Goal: Task Accomplishment & Management: Use online tool/utility

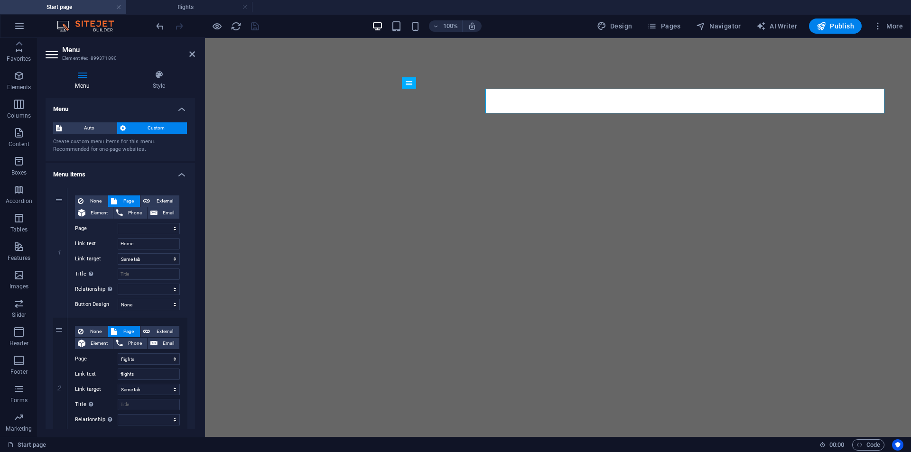
select select
select select "1"
select select
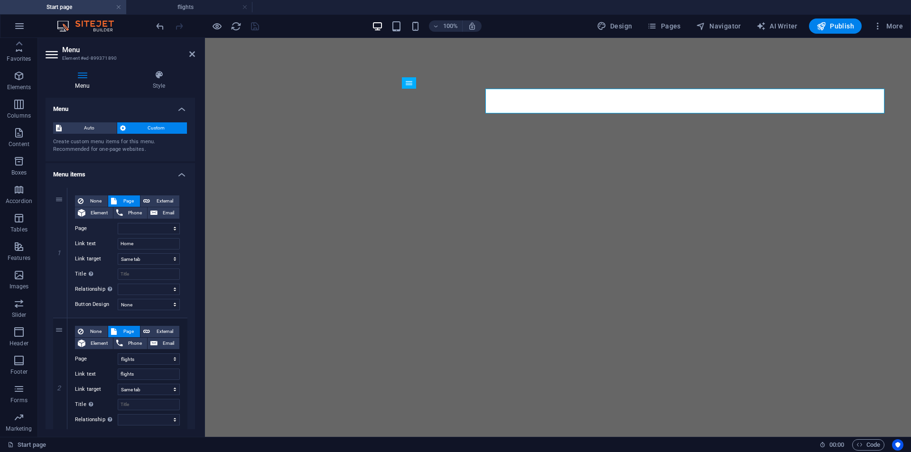
select select
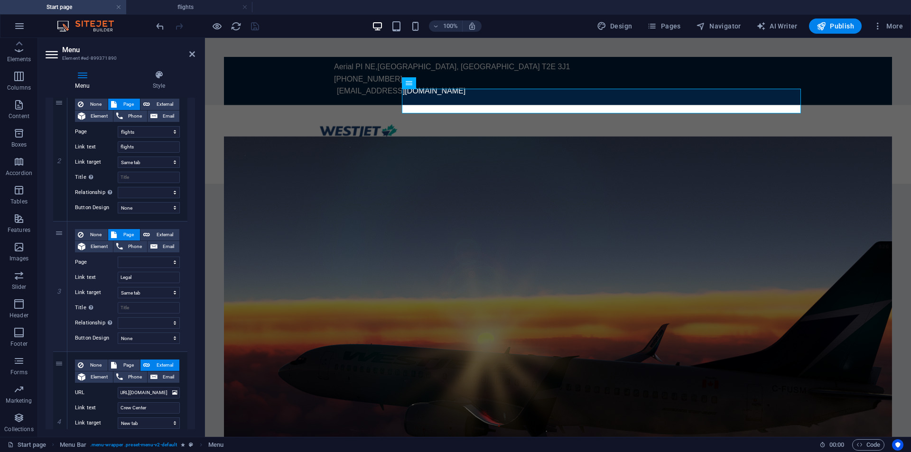
scroll to position [0, 25]
type input "[URL][DOMAIN_NAME]"
select select
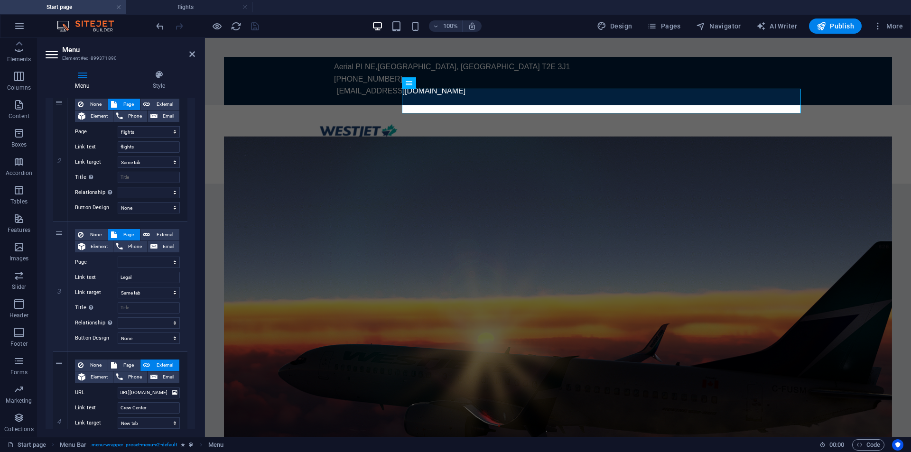
select select
type input "[URL][DOMAIN_NAME]"
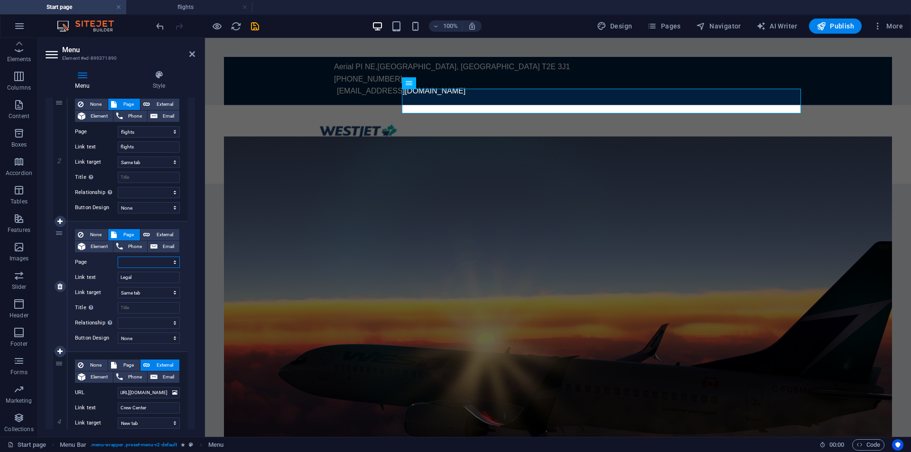
click at [158, 258] on select "Start page flights Legal notice" at bounding box center [149, 262] width 62 height 11
select select "2"
click at [118, 257] on select "Start page flights Legal notice" at bounding box center [149, 262] width 62 height 11
select select
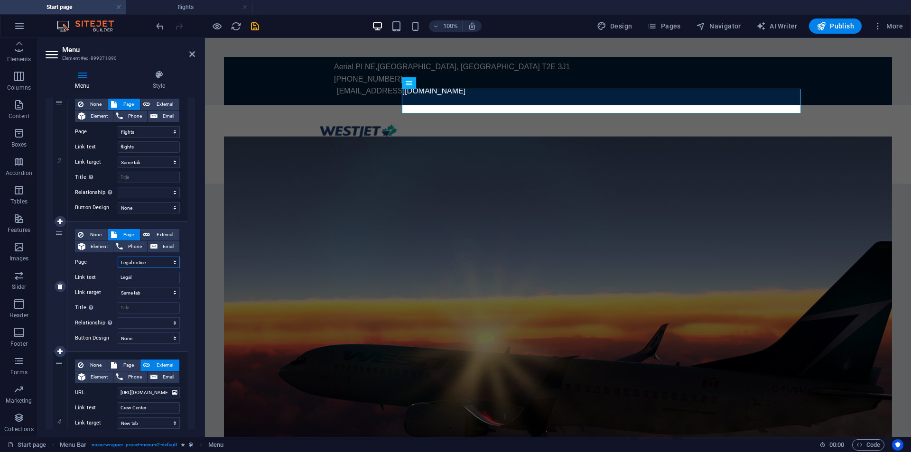
select select
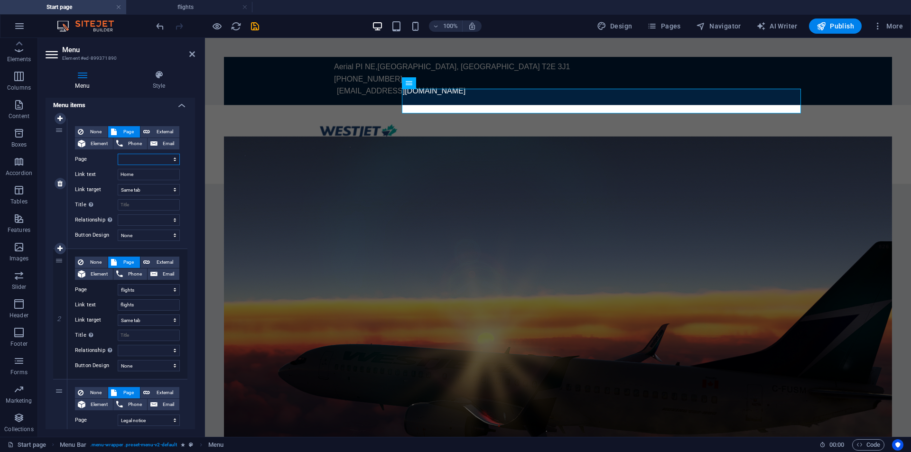
click at [161, 161] on select "Start page flights Legal notice" at bounding box center [149, 159] width 62 height 11
select select "0"
click at [118, 154] on select "Start page flights Legal notice" at bounding box center [149, 159] width 62 height 11
select select
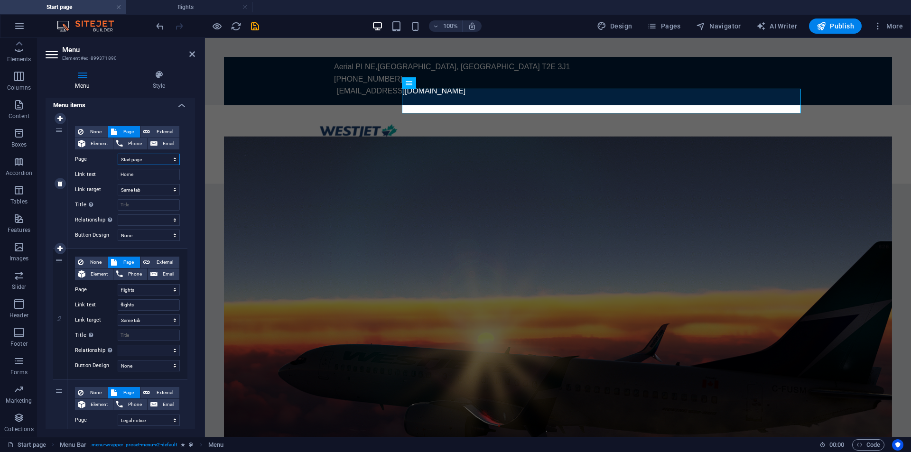
select select
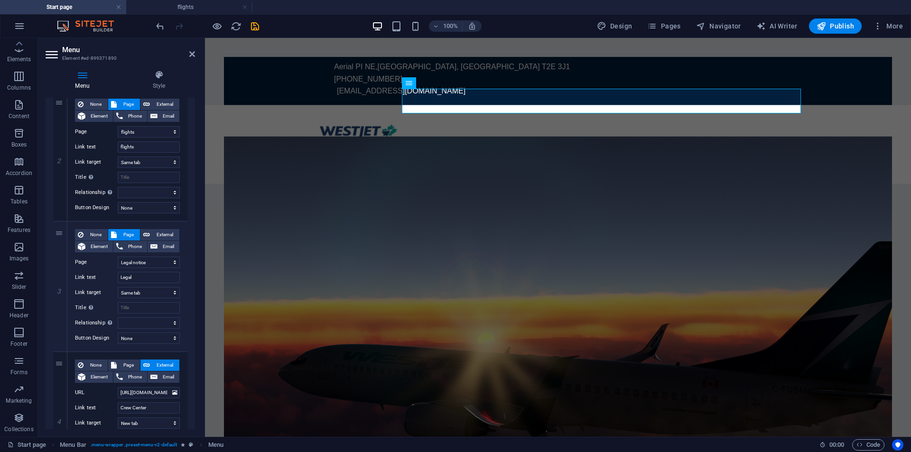
scroll to position [307, 0]
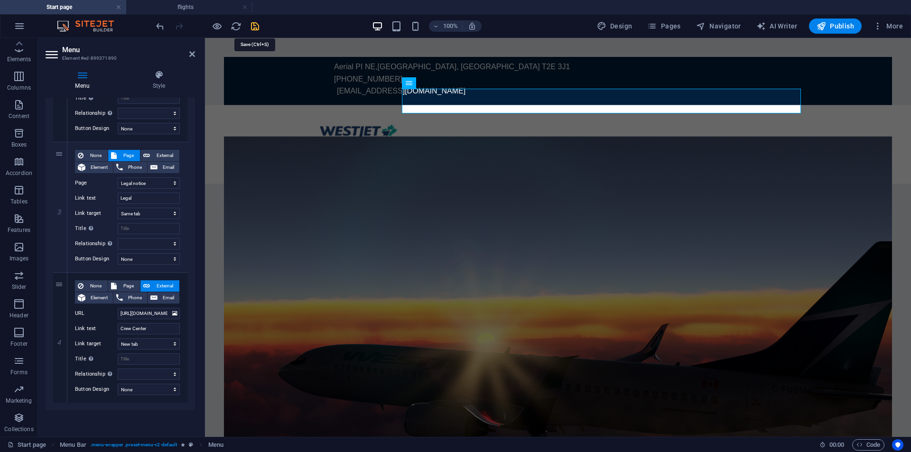
click at [260, 29] on icon "save" at bounding box center [255, 26] width 11 height 11
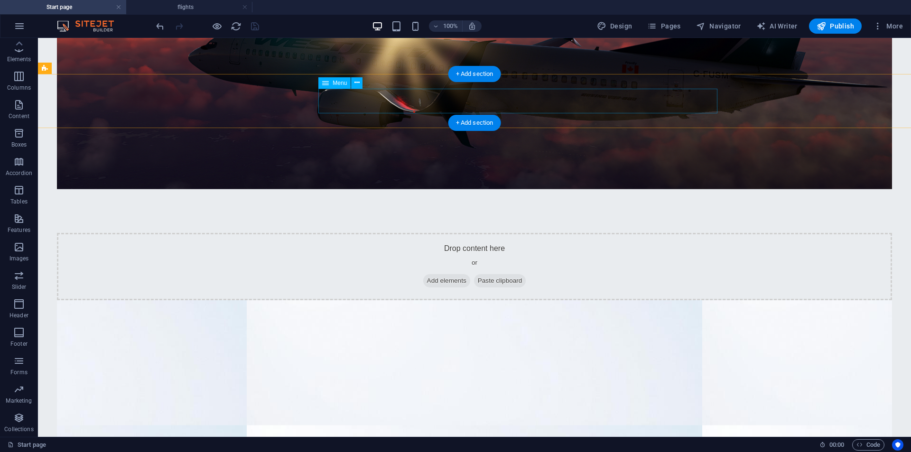
scroll to position [0, 0]
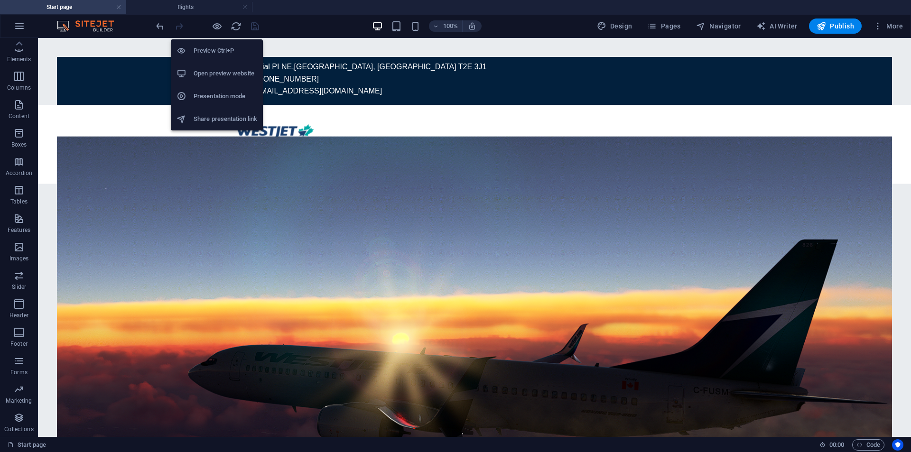
click at [217, 70] on h6 "Open preview website" at bounding box center [226, 73] width 64 height 11
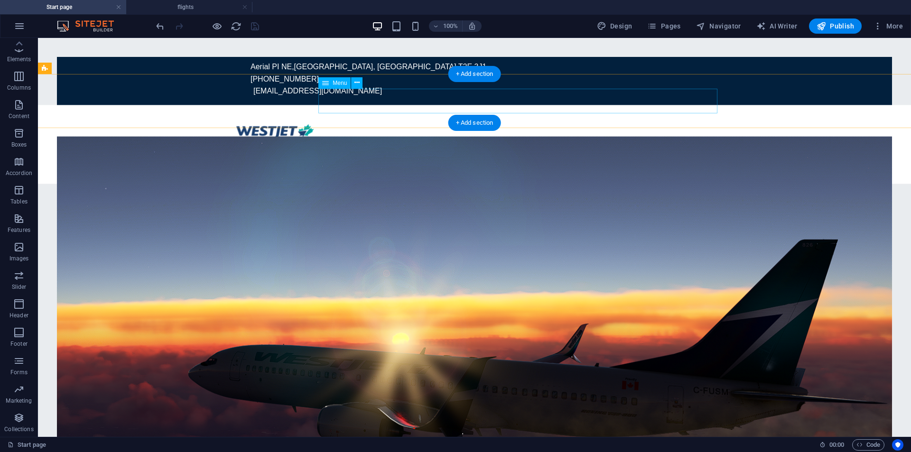
click at [572, 150] on nav "Home flights Legal Crew Center" at bounding box center [474, 162] width 493 height 25
select select
select select "1"
select select
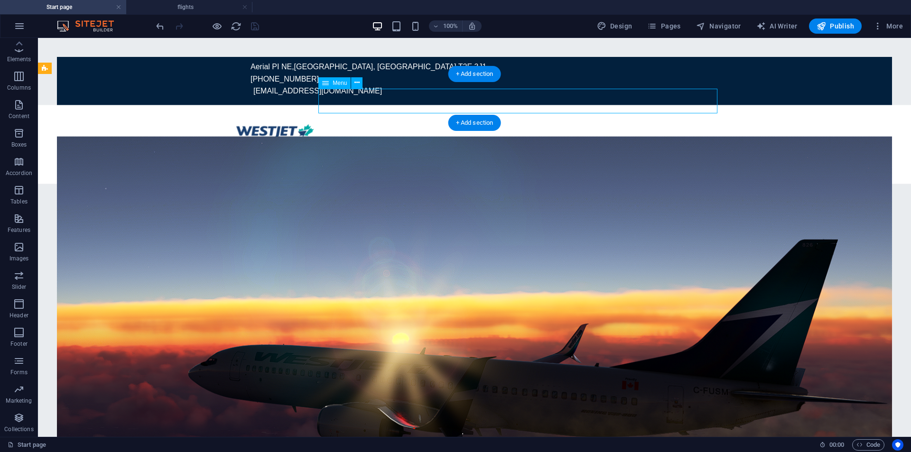
select select "2"
select select
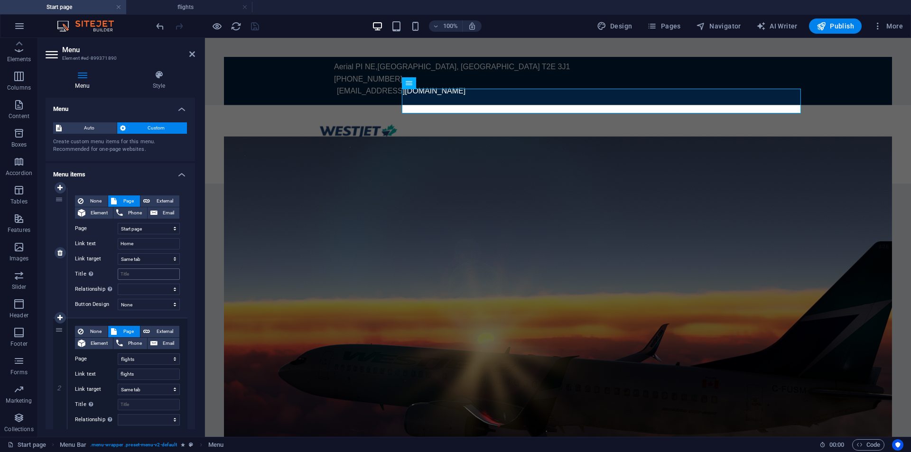
scroll to position [307, 0]
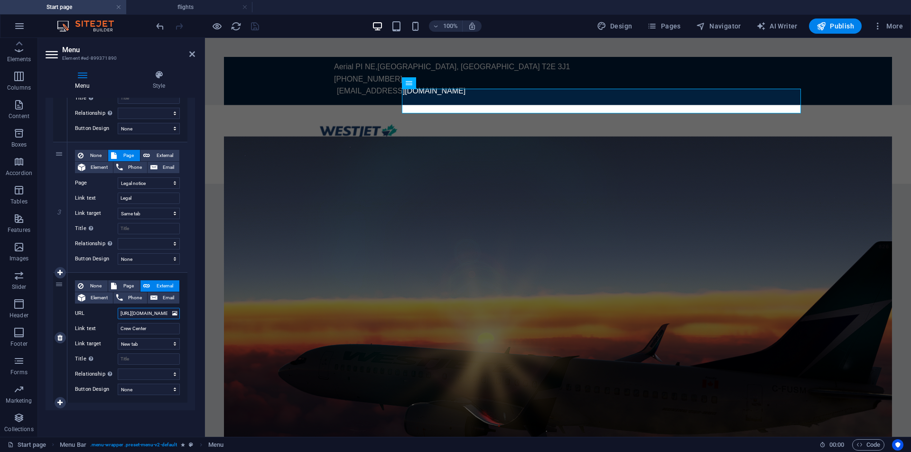
click at [153, 313] on input "[URL][DOMAIN_NAME]" at bounding box center [149, 313] width 62 height 11
type input "[URL][DOMAIN_NAME]"
select select
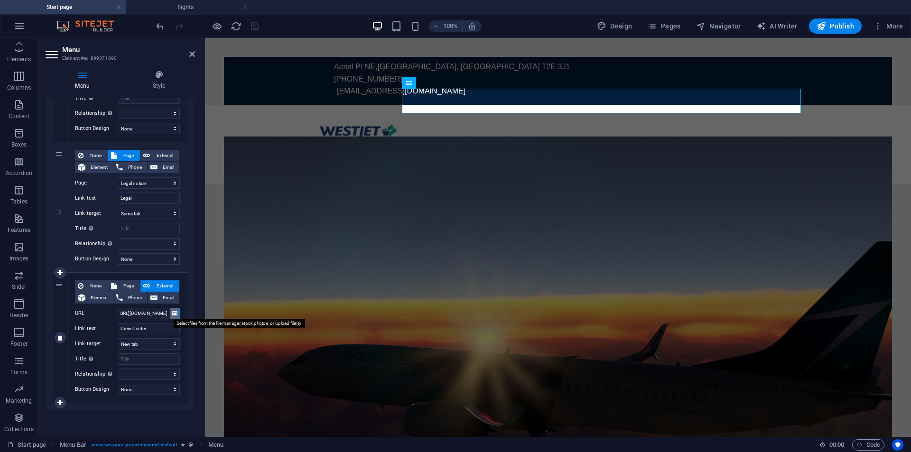
select select
type input "[URL][DOMAIN_NAME]"
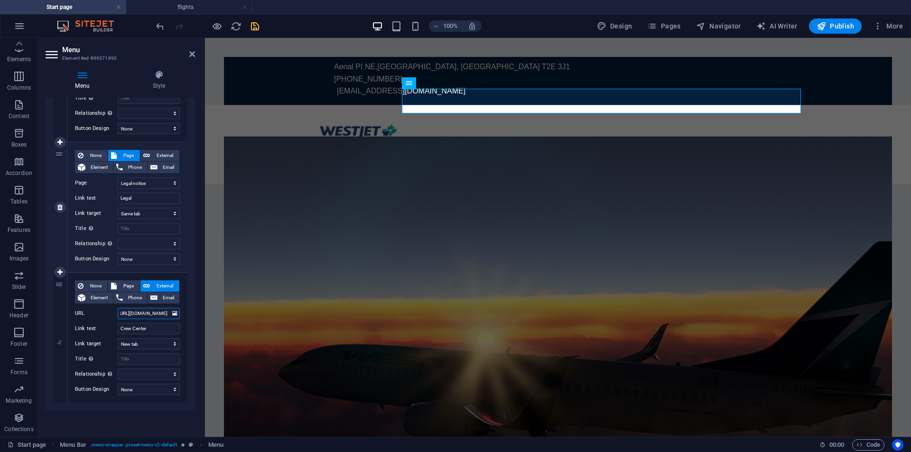
select select
type input "[URL][DOMAIN_NAME]"
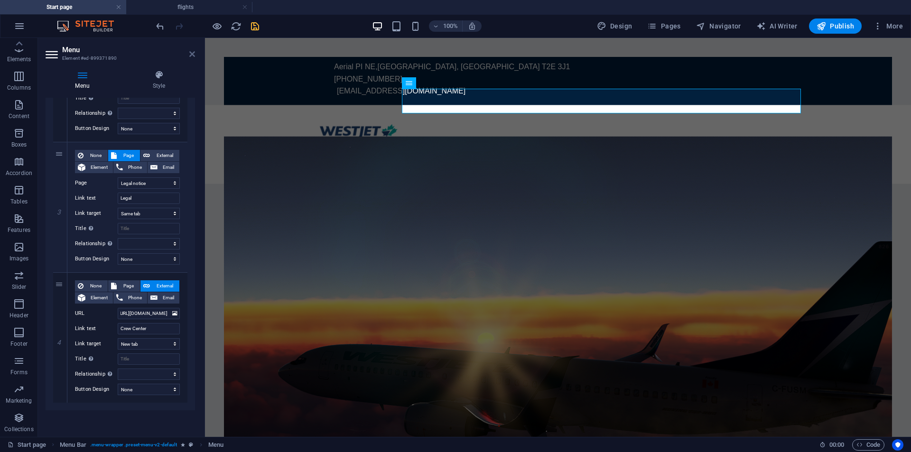
click at [192, 52] on icon at bounding box center [192, 54] width 6 height 8
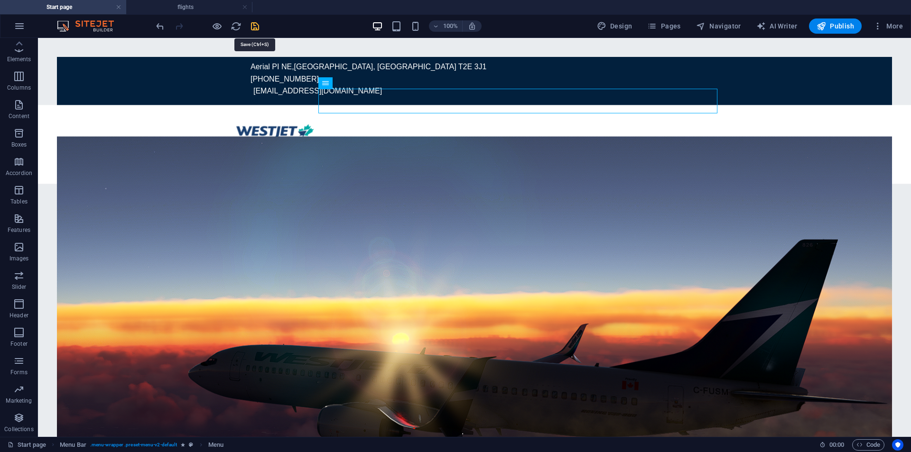
click at [251, 27] on icon "save" at bounding box center [255, 26] width 11 height 11
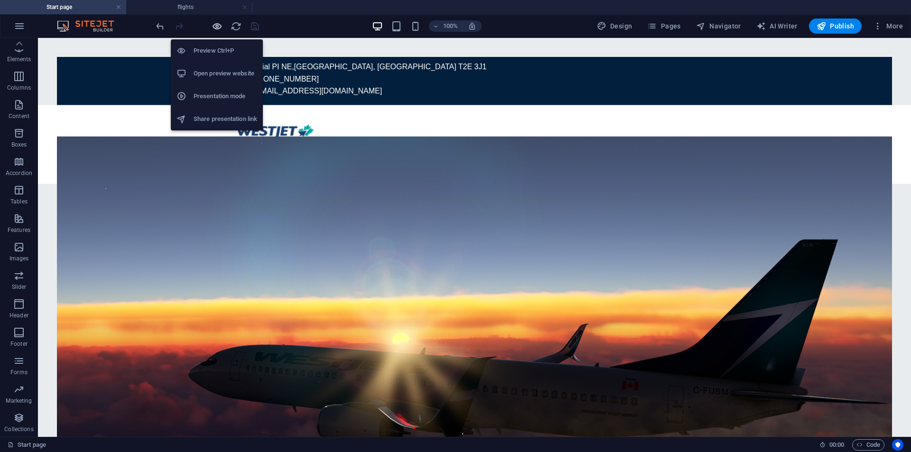
click at [219, 24] on icon "button" at bounding box center [217, 26] width 11 height 11
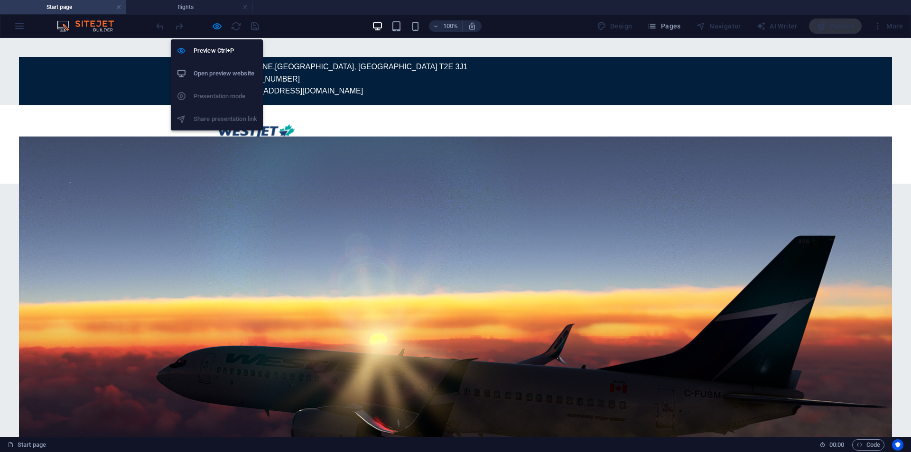
click at [231, 67] on li "Open preview website" at bounding box center [217, 73] width 92 height 23
drag, startPoint x: 215, startPoint y: 57, endPoint x: 243, endPoint y: 19, distance: 47.3
click at [215, 57] on li "Preview Ctrl+P" at bounding box center [217, 50] width 92 height 23
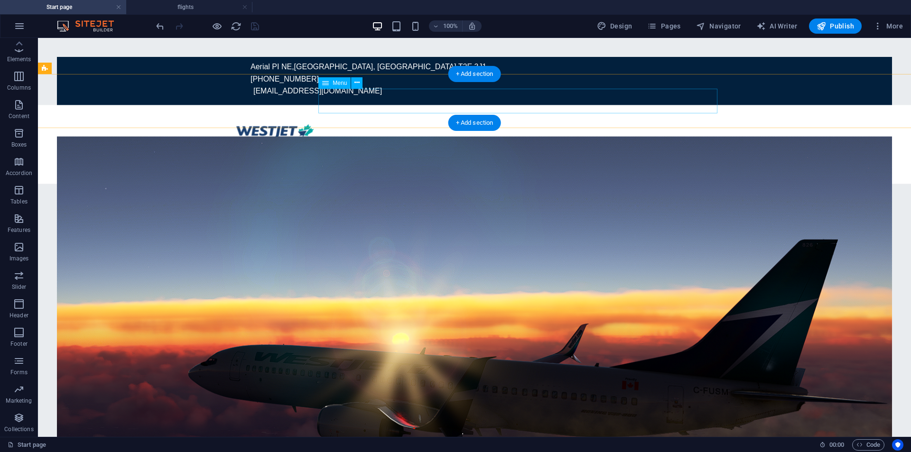
click at [558, 150] on nav "Home flights Legal Crew Center" at bounding box center [474, 162] width 493 height 25
select select
select select "1"
select select
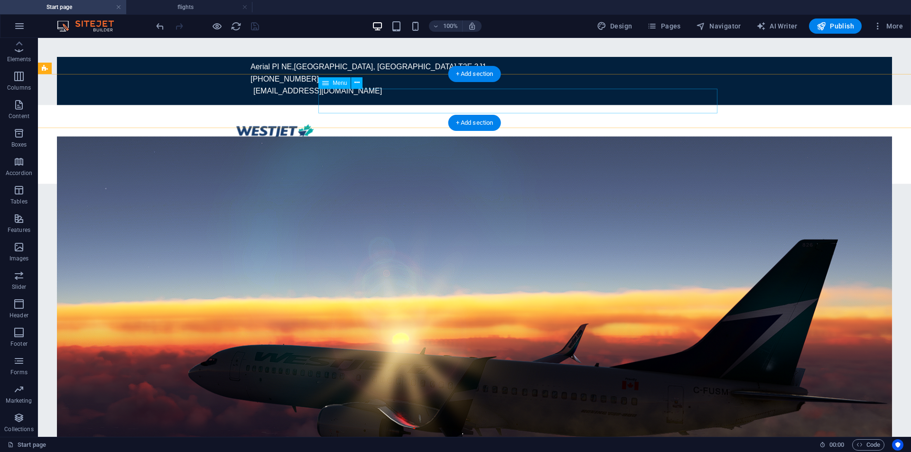
select select "2"
select select
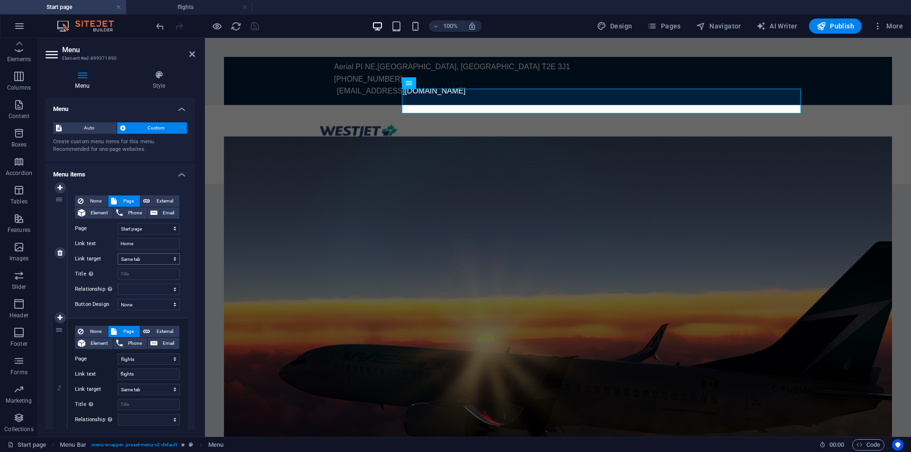
scroll to position [307, 0]
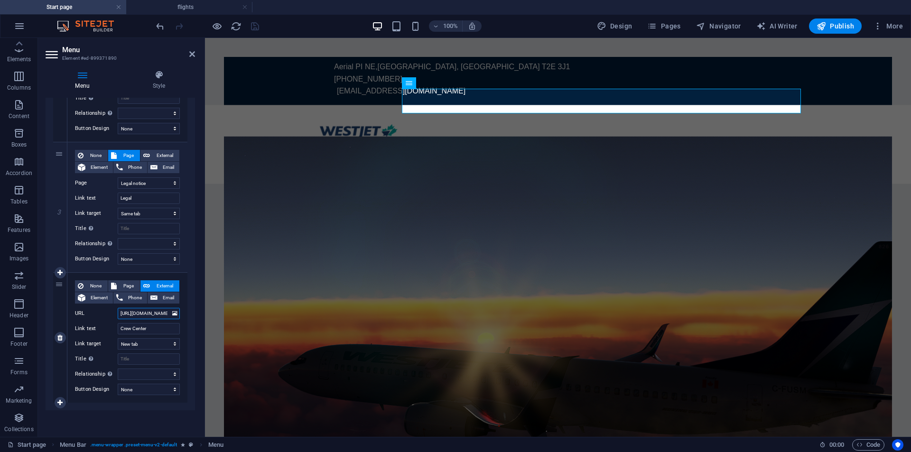
click at [133, 312] on input "[URL][DOMAIN_NAME]" at bounding box center [149, 313] width 62 height 11
click at [135, 312] on input "[URL][DOMAIN_NAME]" at bounding box center [149, 313] width 62 height 11
click at [138, 313] on input "[URL][DOMAIN_NAME]" at bounding box center [149, 313] width 62 height 11
type input "[URL][DOMAIN_NAME]"
select select
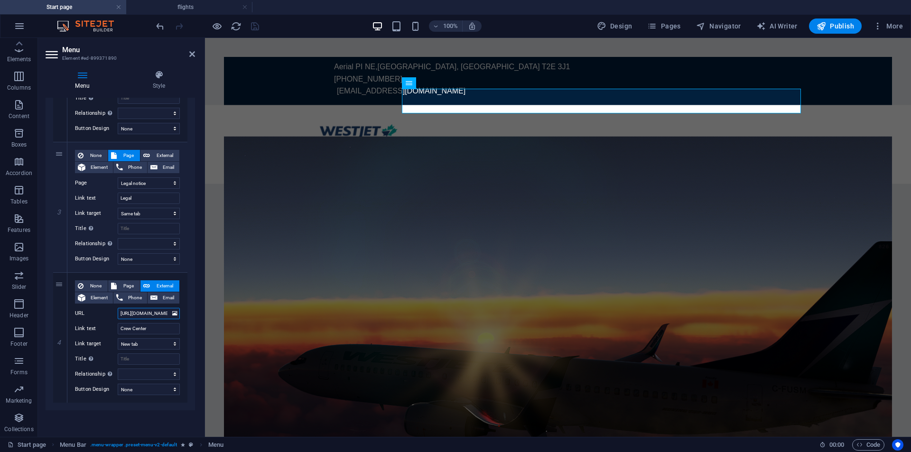
select select
type input "[URL][DOMAIN_NAME]"
select select
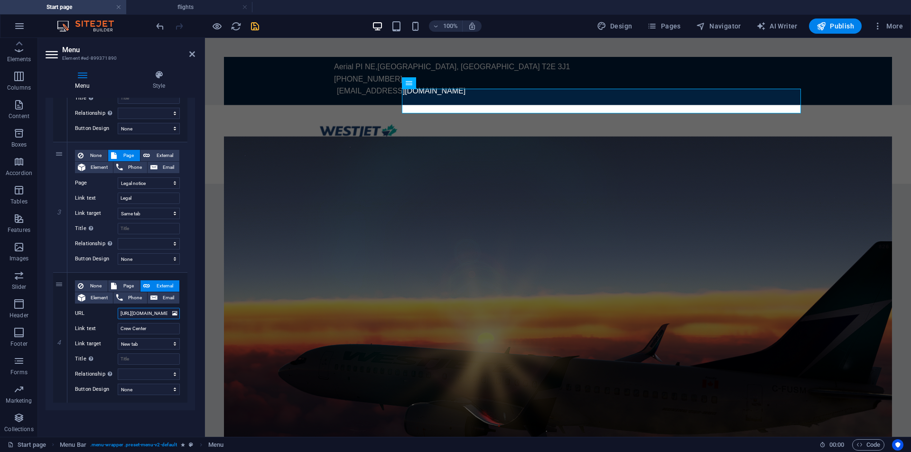
select select
type input "[URL][DOMAIN_NAME]"
select select
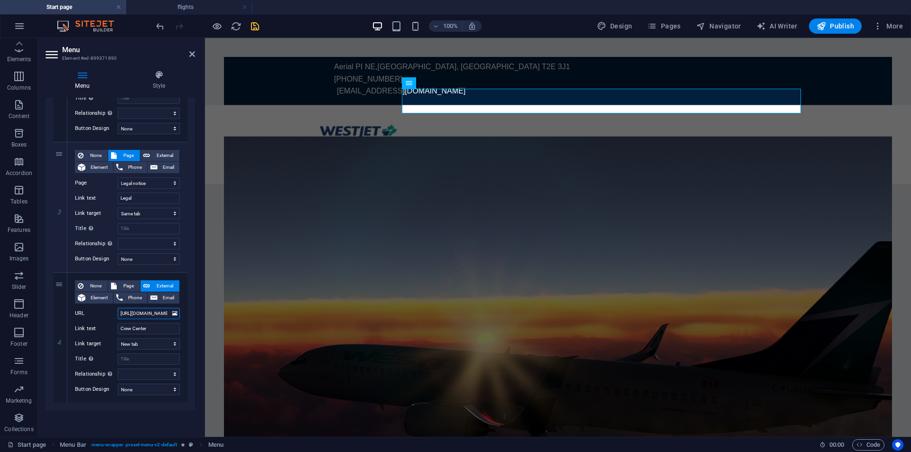
select select
type input "[URL][DOMAIN_NAME]"
select select
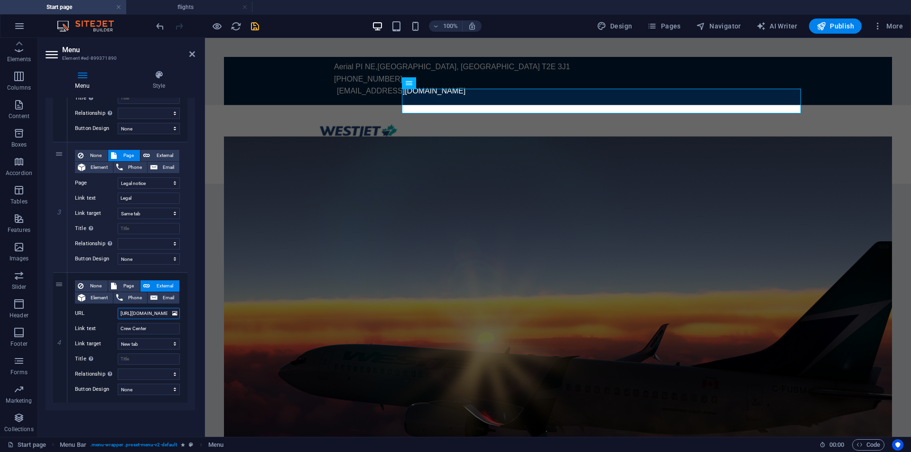
select select
type input "[URL][DOMAIN_NAME]"
select select
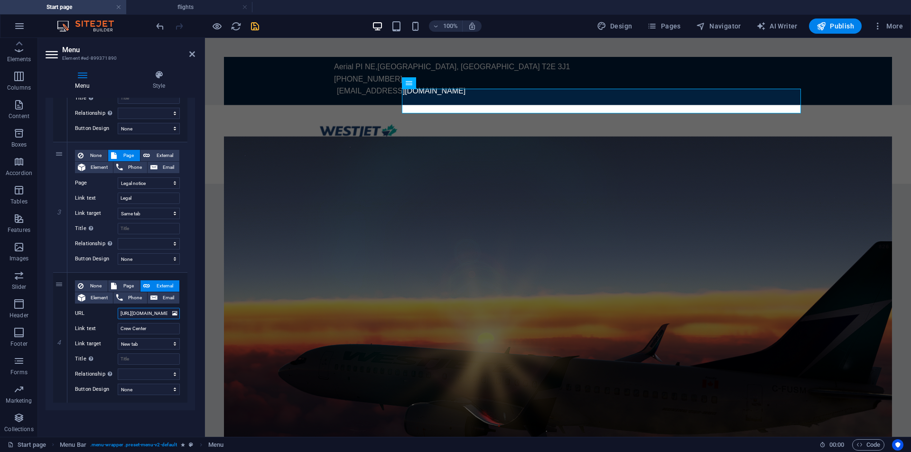
select select
click at [166, 313] on input "[URL][DOMAIN_NAME]" at bounding box center [149, 313] width 62 height 11
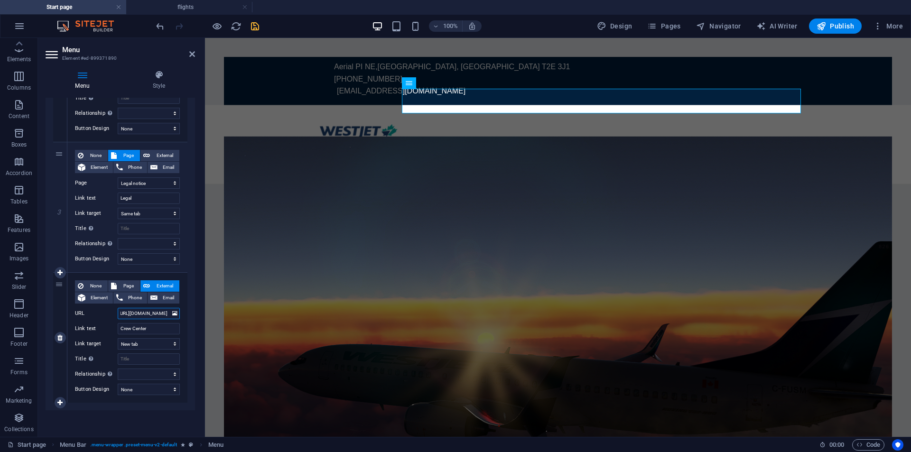
type input "[URL][DOMAIN_NAME]"
select select
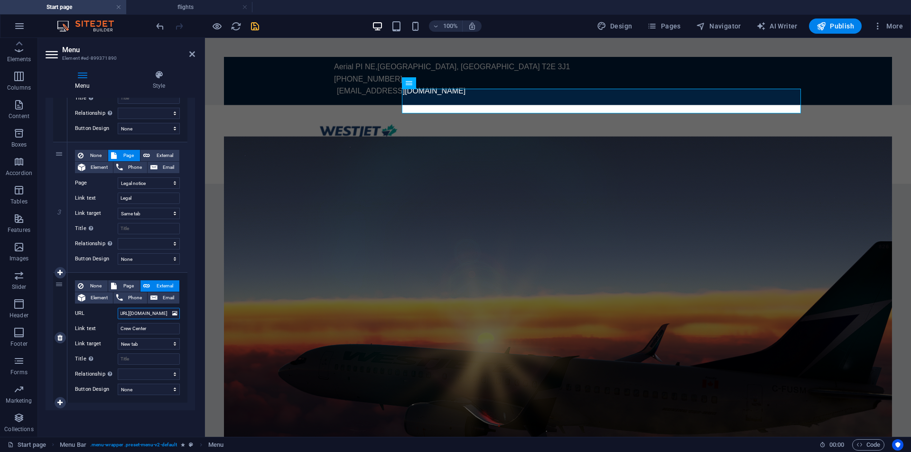
select select
type input "[URL][DOMAIN_NAME]"
click at [250, 24] on icon "save" at bounding box center [255, 26] width 11 height 11
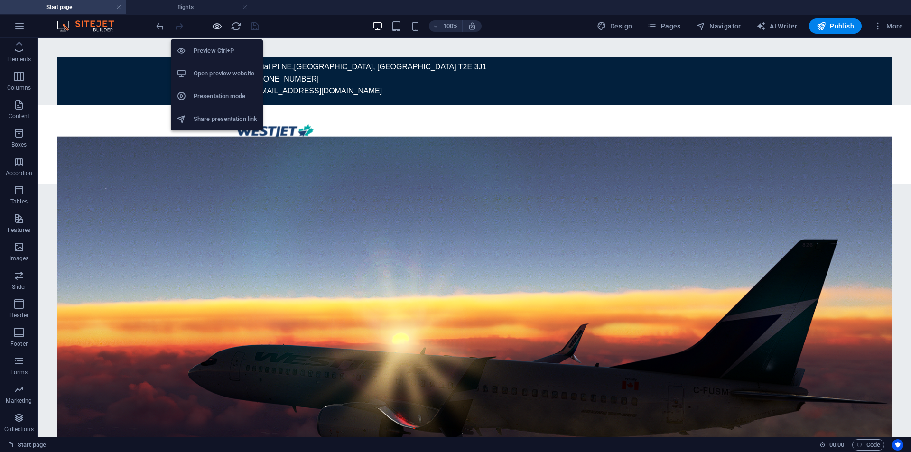
click at [212, 25] on icon "button" at bounding box center [217, 26] width 11 height 11
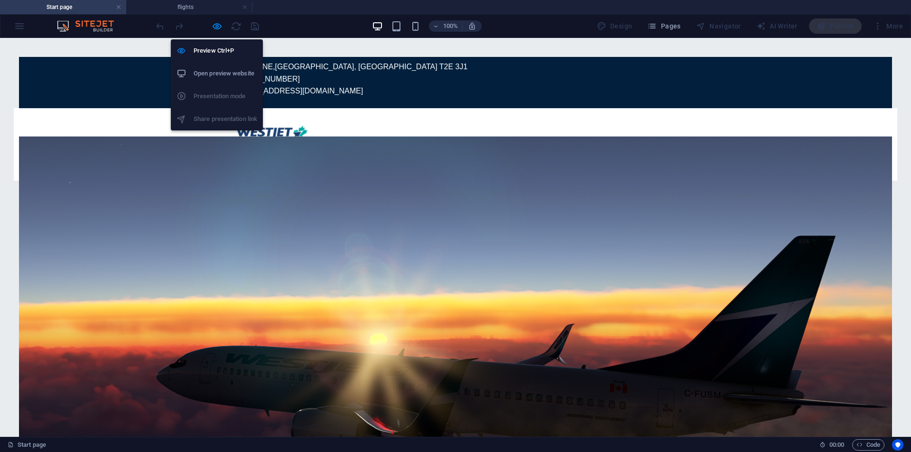
click at [212, 70] on h6 "Open preview website" at bounding box center [226, 73] width 64 height 11
